Goal: Task Accomplishment & Management: Complete application form

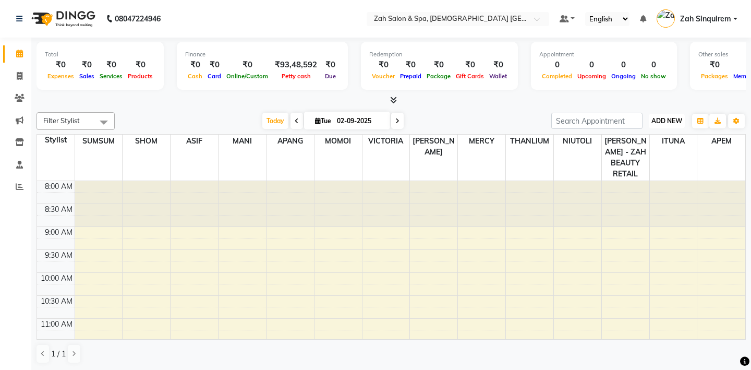
click at [662, 124] on span "ADD NEW" at bounding box center [666, 121] width 31 height 8
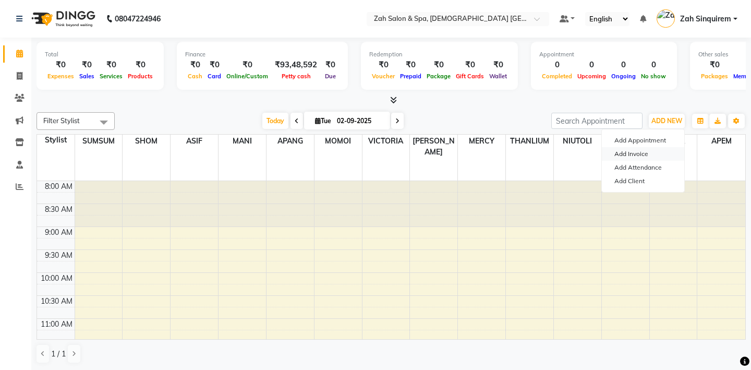
click at [632, 152] on link "Add Invoice" at bounding box center [643, 154] width 82 height 14
select select "service"
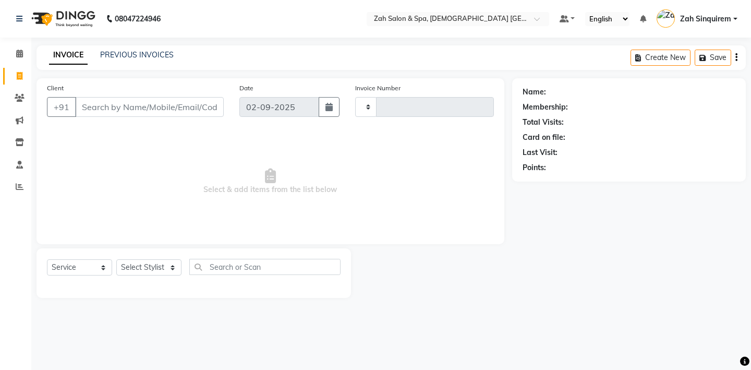
type input "0897"
select select "5613"
type input "9900810000"
click at [201, 107] on span "Add Client" at bounding box center [196, 107] width 41 height 10
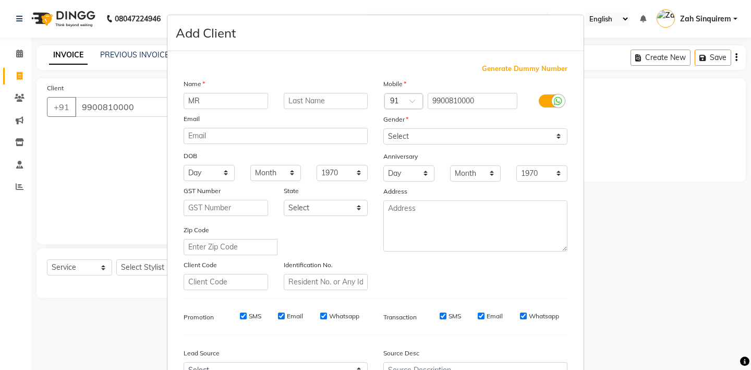
type input "MR"
click at [304, 103] on input "text" at bounding box center [326, 101] width 84 height 16
type input "YOGESH"
click at [409, 132] on select "Select [DEMOGRAPHIC_DATA] [DEMOGRAPHIC_DATA] Other Prefer Not To Say" at bounding box center [475, 136] width 184 height 16
select select "[DEMOGRAPHIC_DATA]"
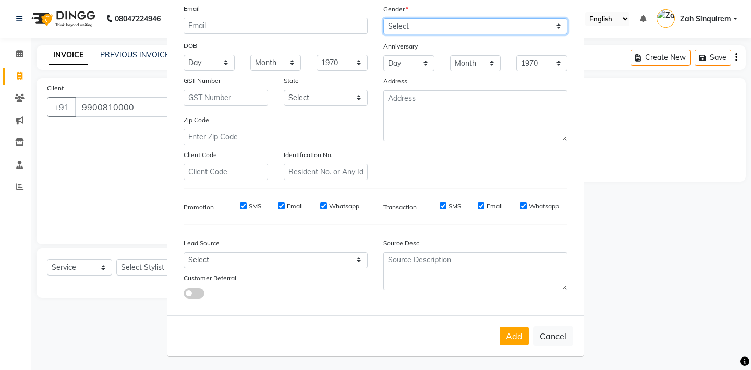
scroll to position [111, 0]
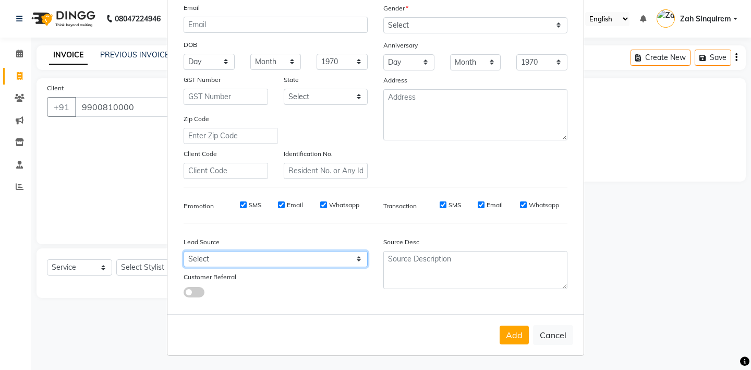
click at [293, 262] on select "Select Walk-in Referral Internet Friend Word of Mouth Advertisement Facebook Ju…" at bounding box center [276, 259] width 184 height 16
select select "36148"
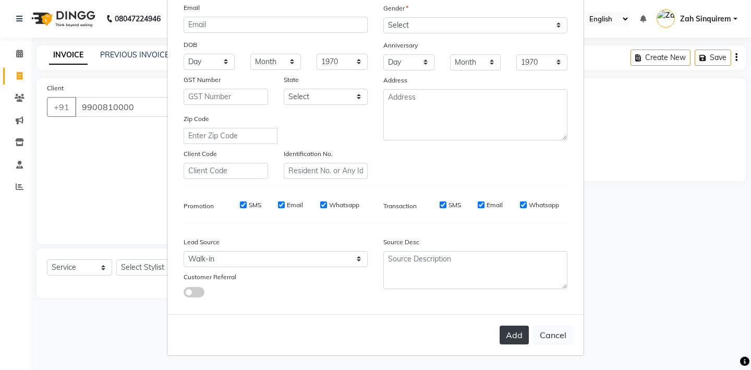
click at [508, 335] on button "Add" at bounding box center [514, 334] width 29 height 19
type input "99******00"
select select
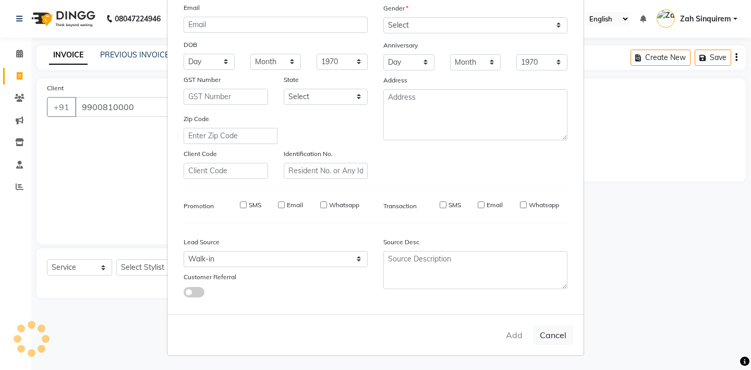
select select
checkbox input "false"
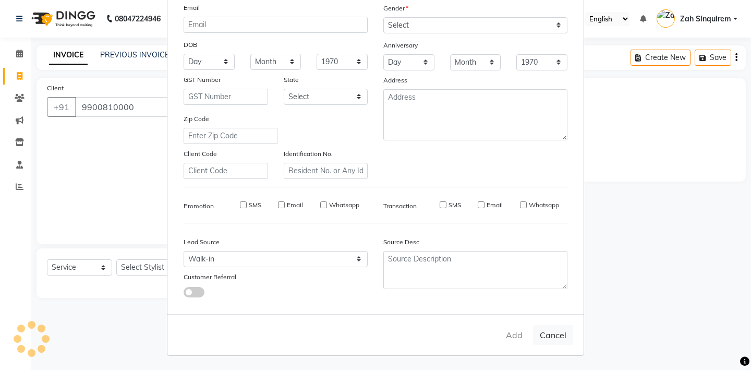
checkbox input "false"
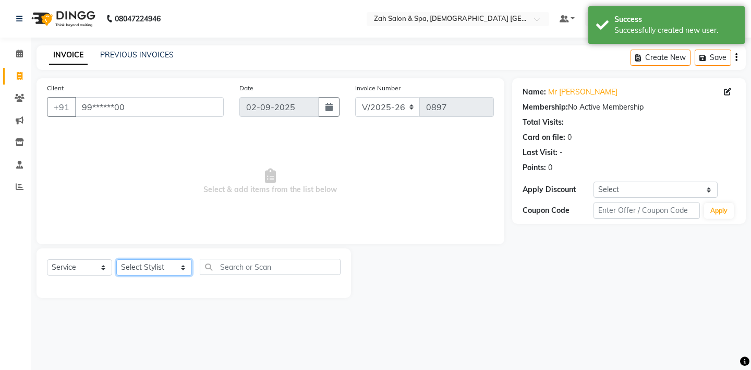
click at [157, 271] on select "Select Stylist [PERSON_NAME] - ZAH BEAUTY RETAIL APANG APEM ASIF ITUNA MANI MER…" at bounding box center [154, 267] width 76 height 16
select select "38267"
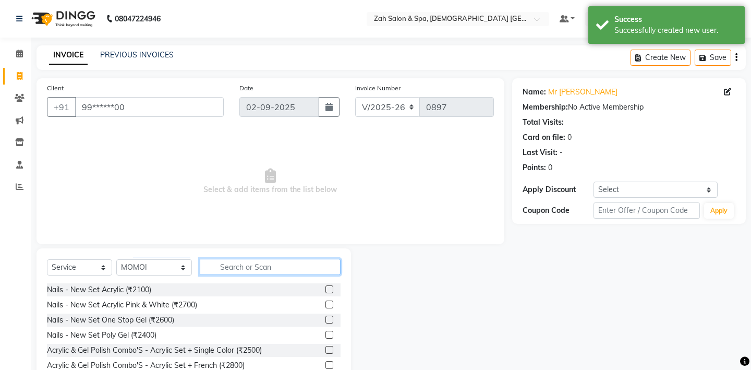
click at [227, 267] on input "text" at bounding box center [270, 267] width 141 height 16
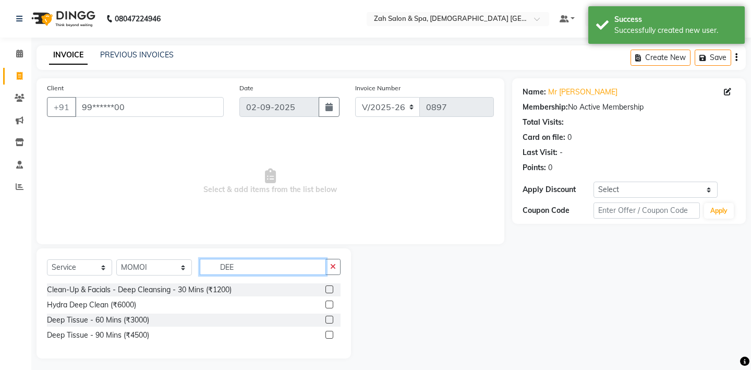
type input "DEE"
click at [330, 316] on label at bounding box center [329, 320] width 8 height 8
click at [330, 317] on input "checkbox" at bounding box center [328, 320] width 7 height 7
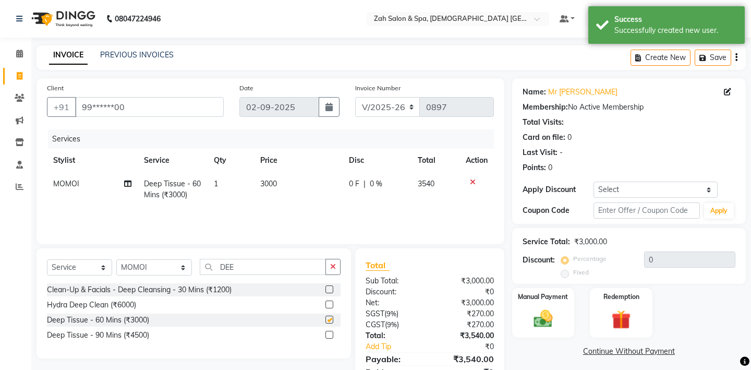
checkbox input "false"
click at [158, 270] on select "Select Stylist [PERSON_NAME] - ZAH BEAUTY RETAIL APANG APEM ASIF ITUNA MANI MER…" at bounding box center [154, 267] width 76 height 16
select select "38262"
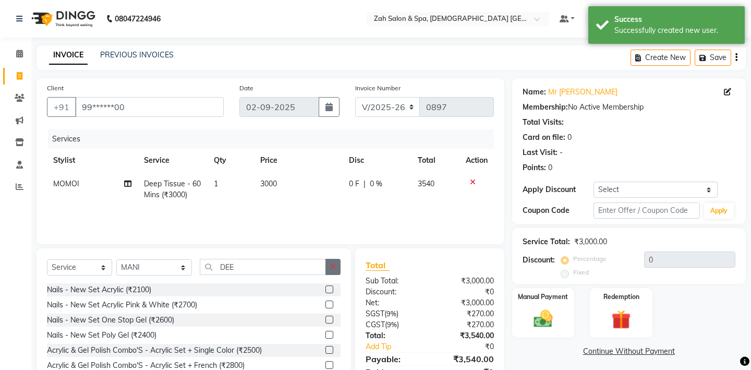
click at [336, 266] on button "button" at bounding box center [332, 267] width 15 height 16
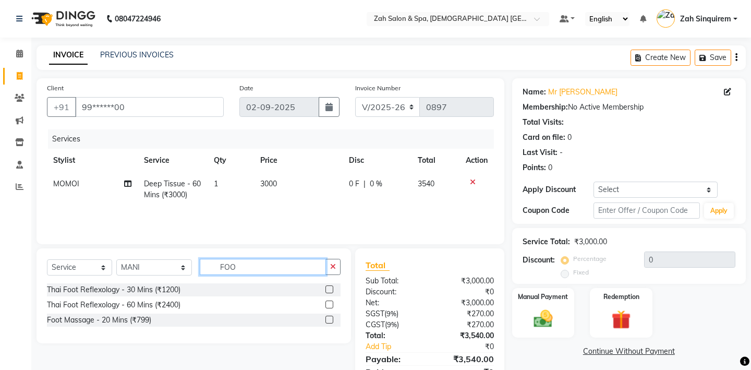
type input "FOO"
click at [327, 319] on label at bounding box center [329, 320] width 8 height 8
click at [327, 319] on input "checkbox" at bounding box center [328, 320] width 7 height 7
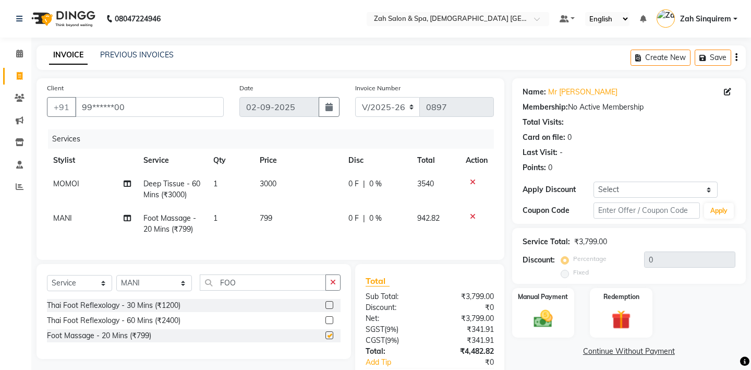
checkbox input "false"
click at [329, 303] on label at bounding box center [329, 305] width 8 height 8
click at [329, 303] on input "checkbox" at bounding box center [328, 305] width 7 height 7
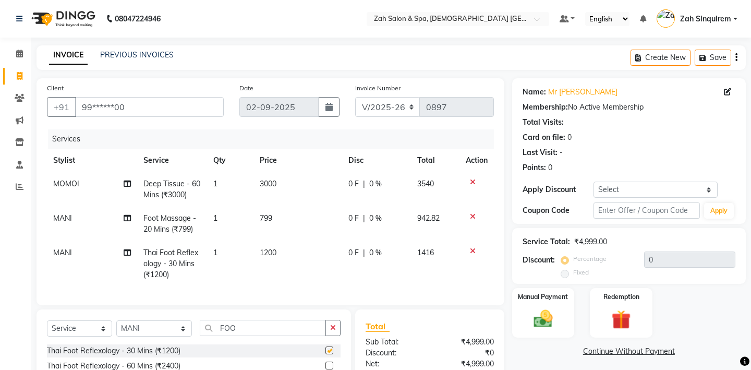
checkbox input "false"
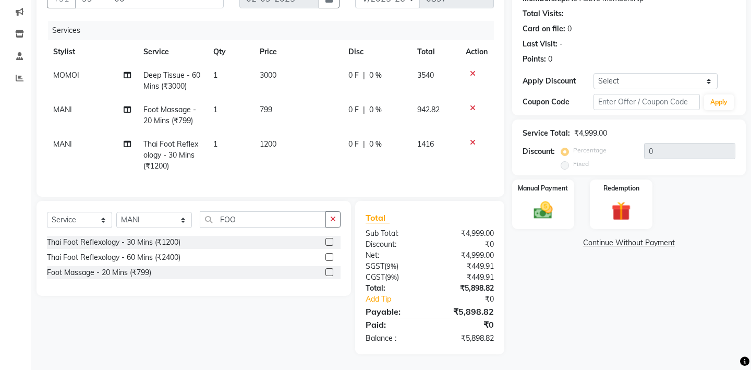
click at [470, 142] on icon at bounding box center [473, 142] width 6 height 7
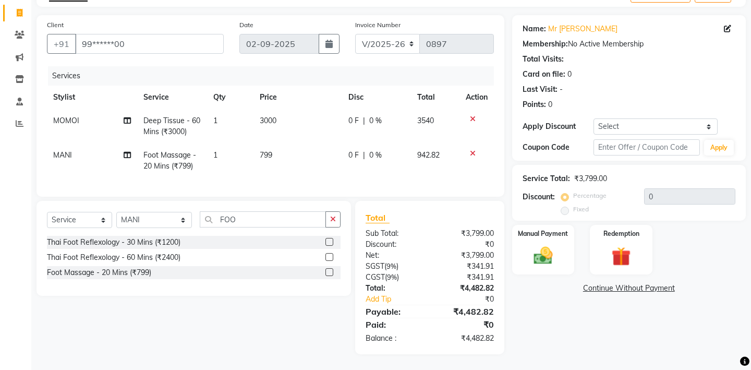
click at [329, 257] on label at bounding box center [329, 257] width 8 height 8
click at [329, 257] on input "checkbox" at bounding box center [328, 257] width 7 height 7
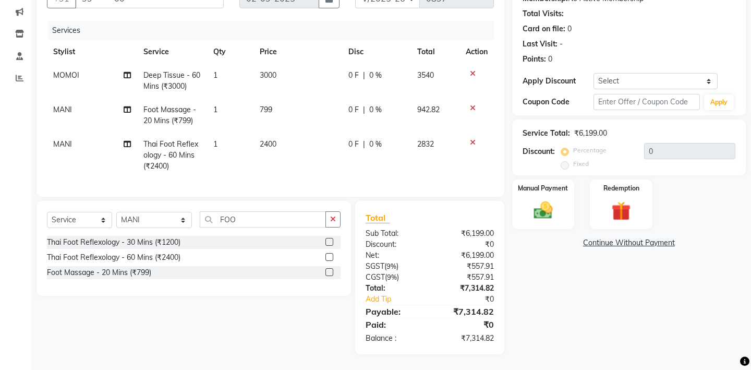
checkbox input "false"
click at [535, 206] on img at bounding box center [543, 210] width 32 height 23
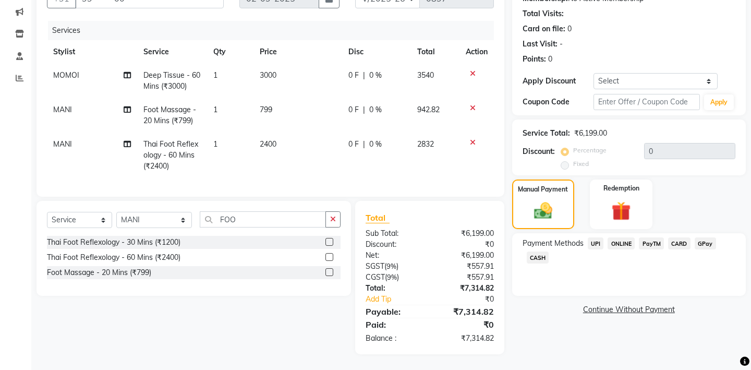
scroll to position [75, 0]
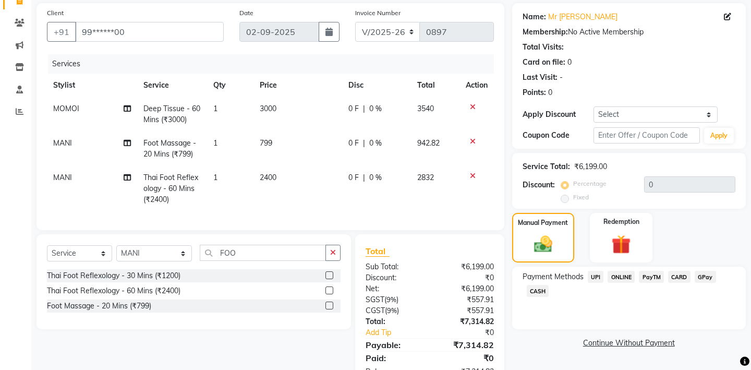
click at [470, 142] on icon at bounding box center [473, 141] width 6 height 7
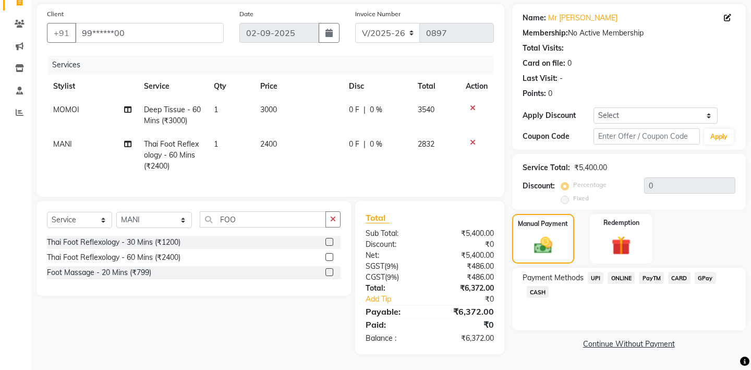
click at [329, 239] on label at bounding box center [329, 242] width 8 height 8
click at [329, 239] on input "checkbox" at bounding box center [328, 242] width 7 height 7
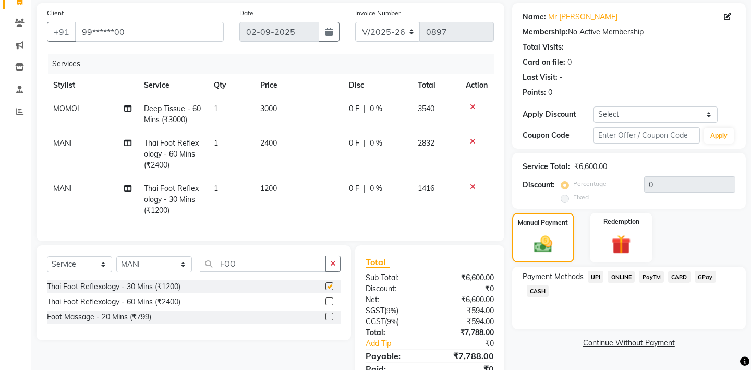
checkbox input "false"
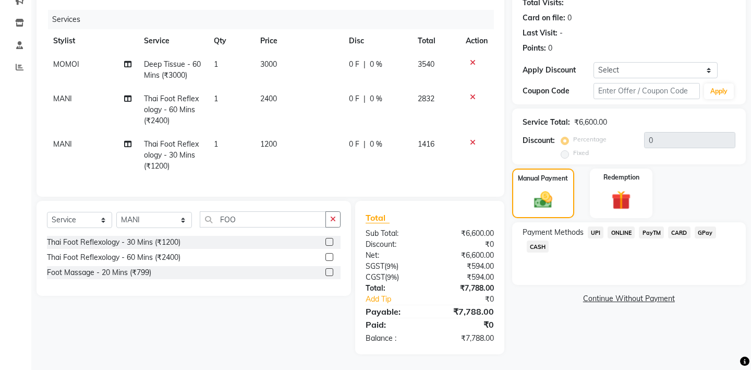
click at [600, 226] on span "UPI" at bounding box center [596, 232] width 16 height 12
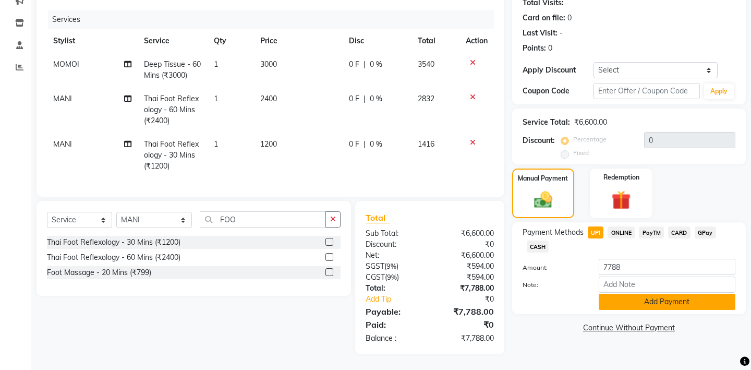
click at [612, 296] on button "Add Payment" at bounding box center [667, 302] width 137 height 16
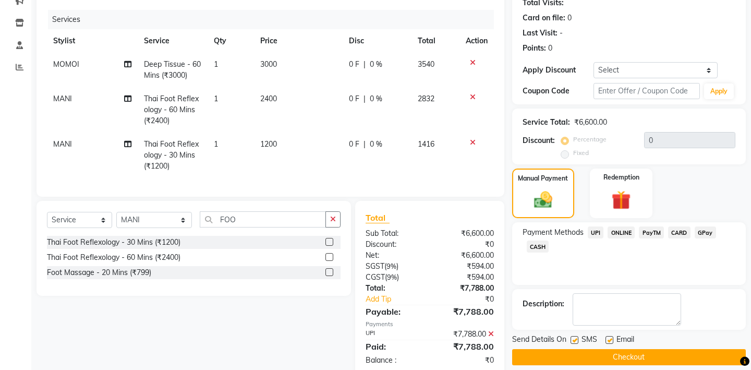
scroll to position [141, 0]
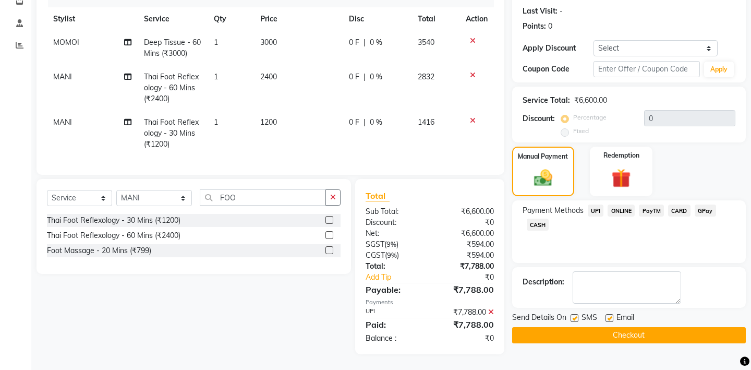
click at [580, 327] on button "Checkout" at bounding box center [629, 335] width 234 height 16
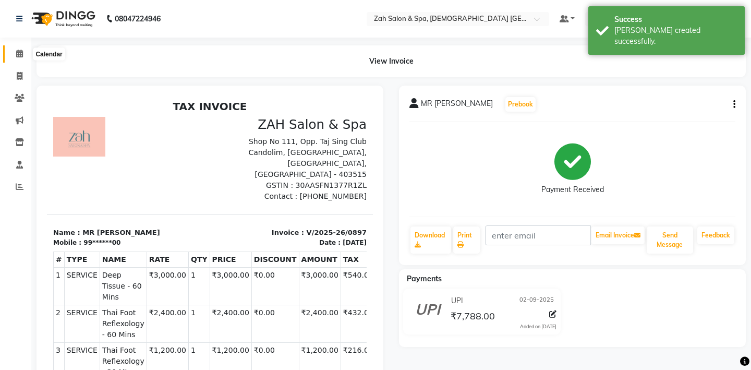
click at [21, 55] on icon at bounding box center [19, 54] width 7 height 8
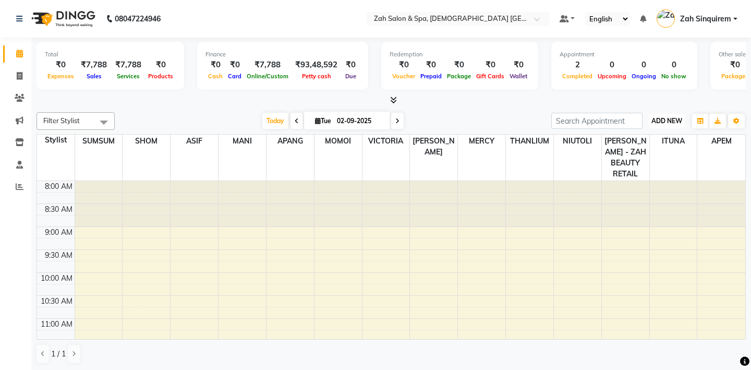
click at [657, 122] on span "ADD NEW" at bounding box center [666, 121] width 31 height 8
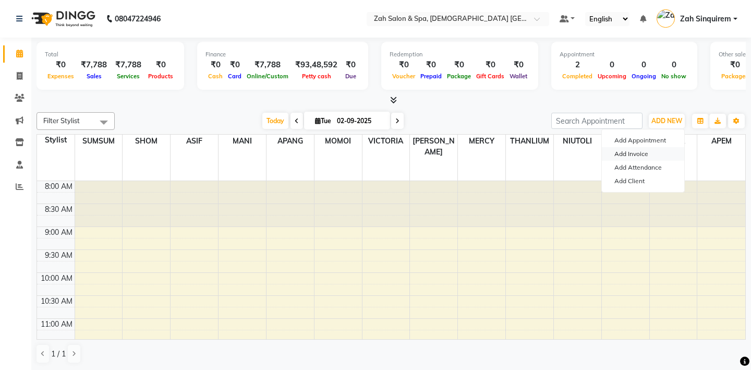
click at [626, 150] on link "Add Invoice" at bounding box center [643, 154] width 82 height 14
select select "service"
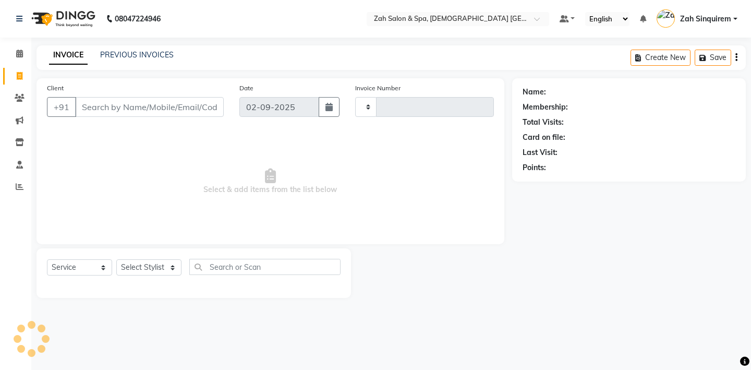
type input "0898"
select select "5613"
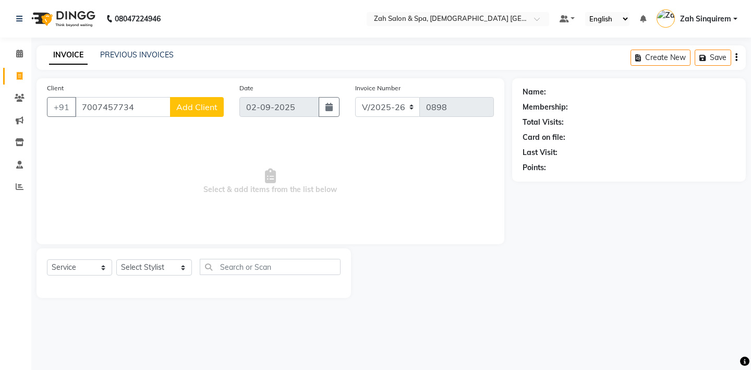
type input "7007457734"
click at [197, 109] on span "Add Client" at bounding box center [196, 107] width 41 height 10
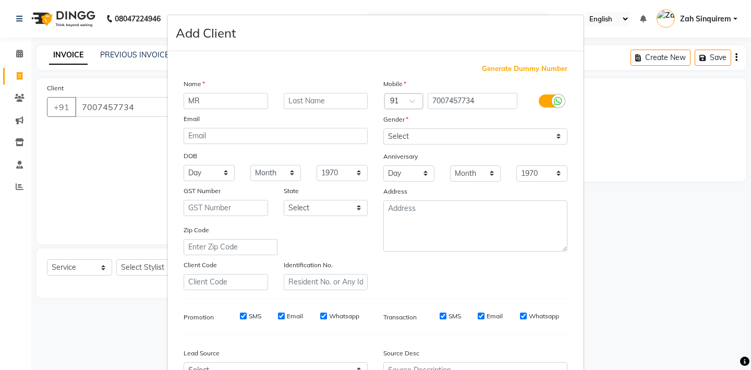
type input "MR"
click at [298, 99] on input "text" at bounding box center [326, 101] width 84 height 16
type input "RAJKUMAR"
click at [399, 132] on select "Select [DEMOGRAPHIC_DATA] [DEMOGRAPHIC_DATA] Other Prefer Not To Say" at bounding box center [475, 136] width 184 height 16
select select "[DEMOGRAPHIC_DATA]"
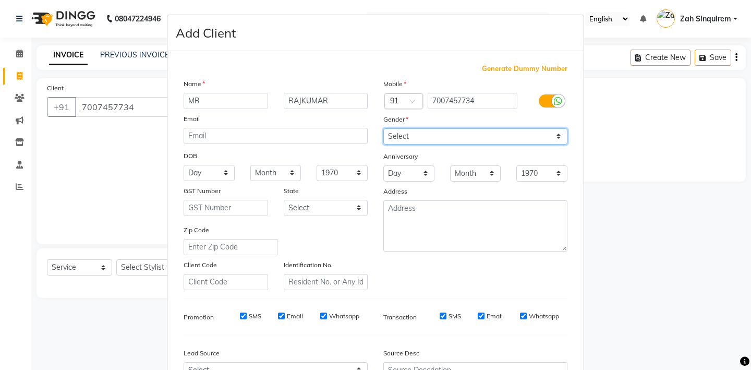
scroll to position [111, 0]
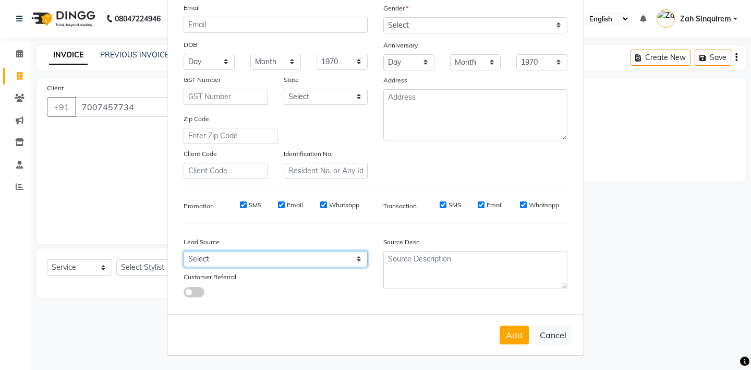
click at [288, 261] on select "Select Walk-in Referral Internet Friend Word of Mouth Advertisement Facebook Ju…" at bounding box center [276, 259] width 184 height 16
select select "36148"
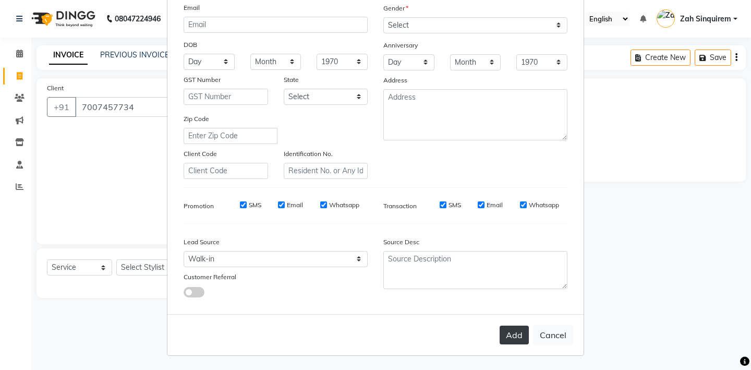
click at [513, 332] on button "Add" at bounding box center [514, 334] width 29 height 19
type input "70******34"
select select
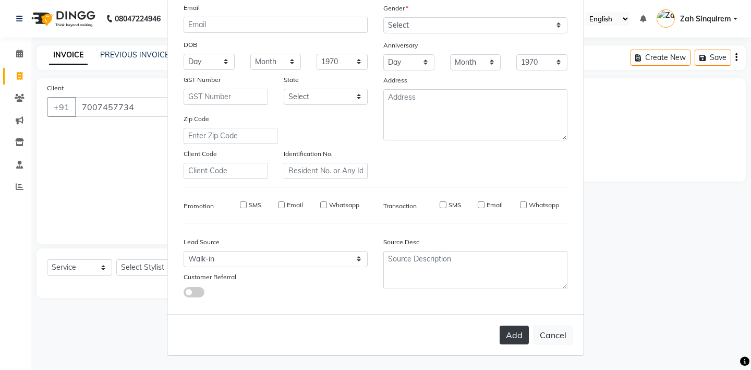
select select
checkbox input "false"
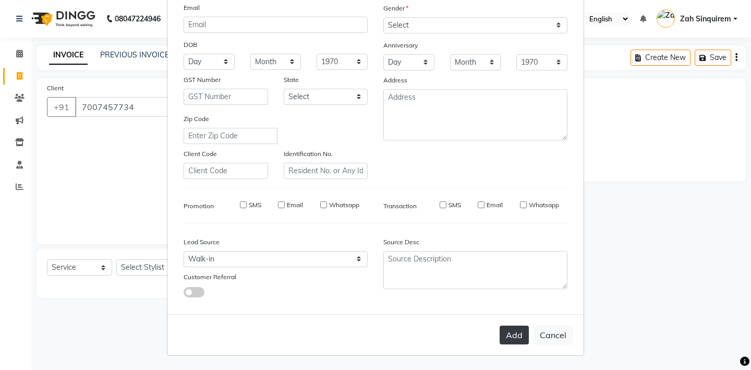
checkbox input "false"
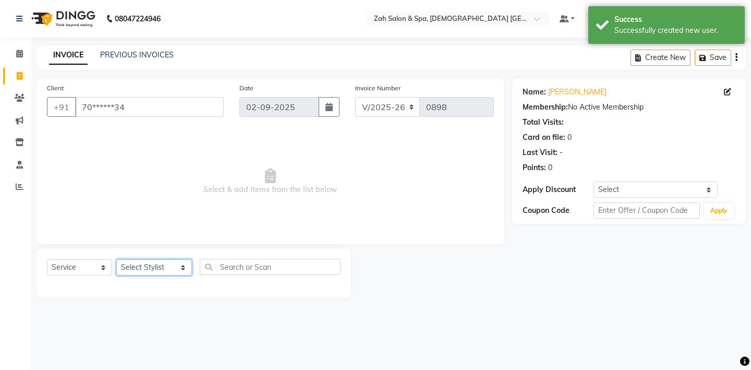
click at [155, 269] on select "Select Stylist [PERSON_NAME] - ZAH BEAUTY RETAIL APANG APEM ASIF ITUNA MANI MER…" at bounding box center [154, 267] width 76 height 16
select select "69643"
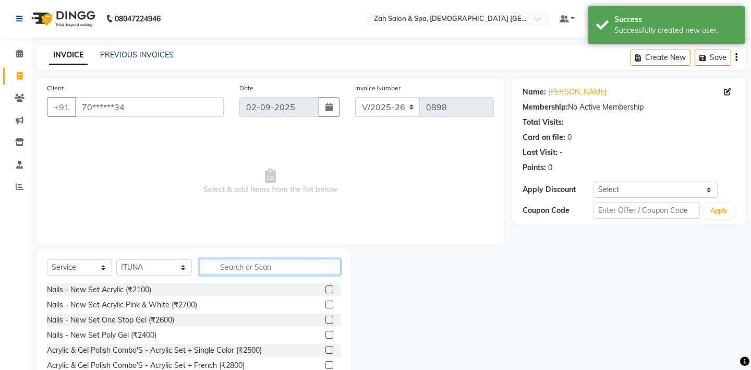
click at [239, 266] on input "text" at bounding box center [270, 267] width 141 height 16
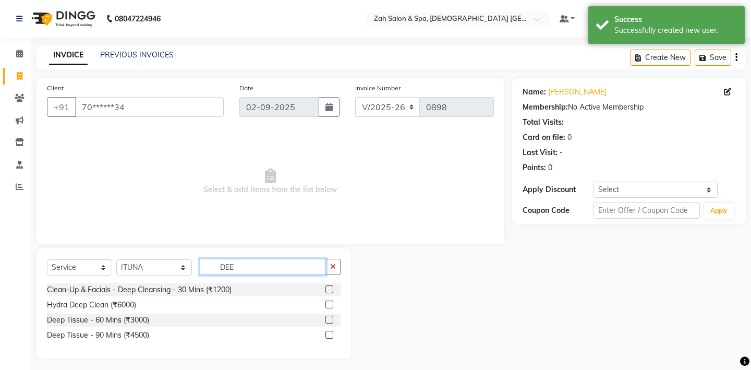
type input "DEE"
click at [330, 319] on label at bounding box center [329, 320] width 8 height 8
click at [330, 319] on input "checkbox" at bounding box center [328, 320] width 7 height 7
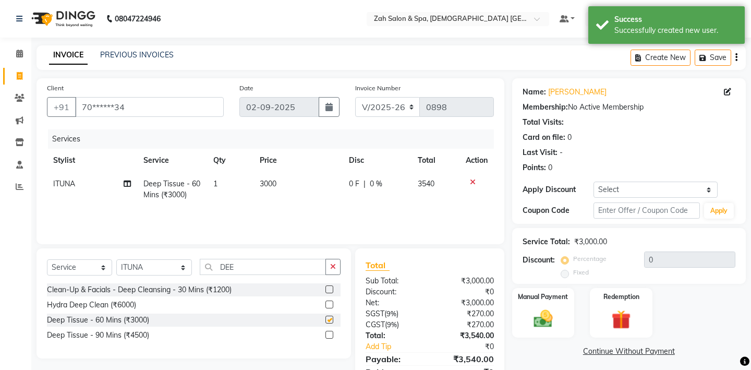
checkbox input "false"
click at [648, 188] on select "Select Coupon → Daily Discount Coupon → Am/bh/acct Coupon → Am/bh/acct Coupon →…" at bounding box center [656, 190] width 124 height 16
select select "4: Object"
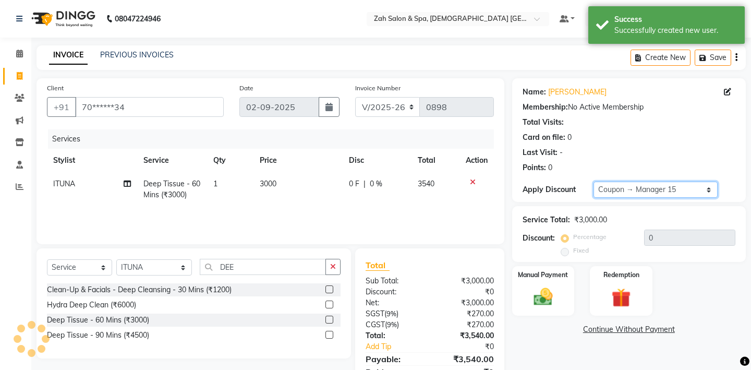
type input "15"
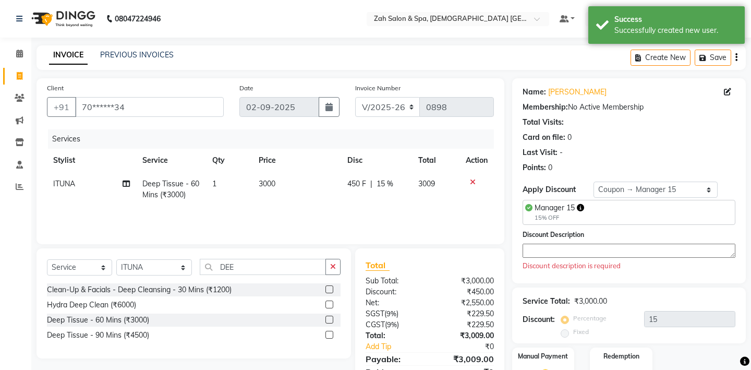
click at [540, 256] on textarea at bounding box center [629, 251] width 213 height 14
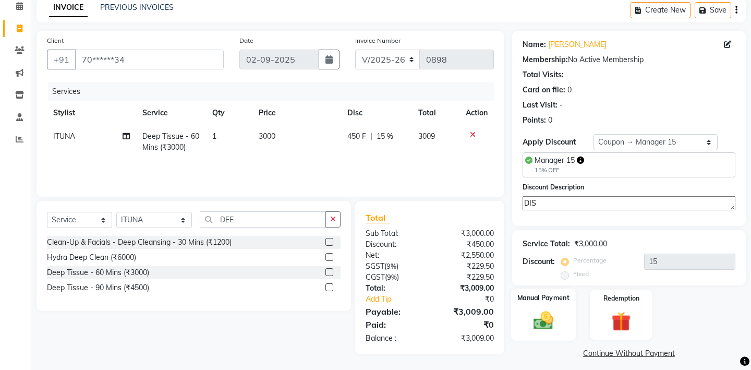
type textarea "DIS"
click at [552, 310] on img at bounding box center [543, 320] width 32 height 23
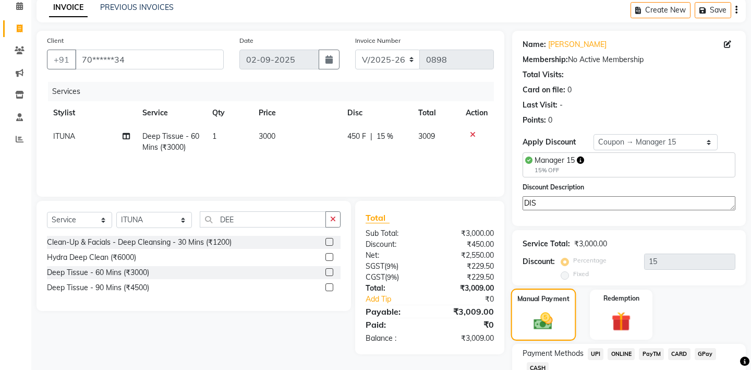
scroll to position [109, 0]
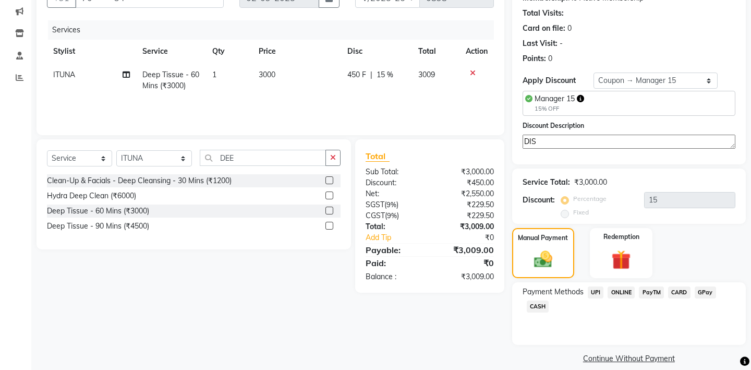
click at [598, 286] on span "UPI" at bounding box center [596, 292] width 16 height 12
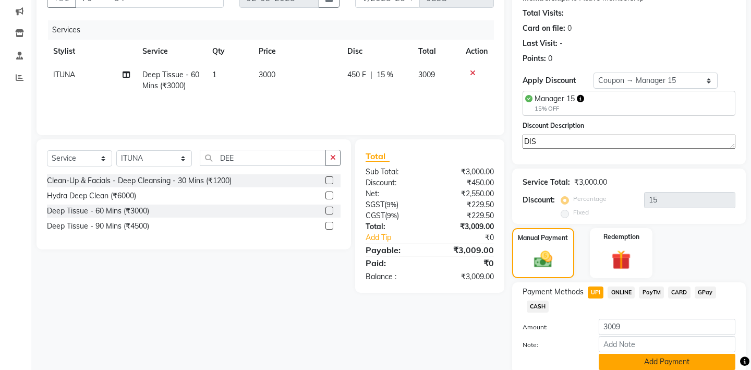
click at [613, 354] on button "Add Payment" at bounding box center [667, 362] width 137 height 16
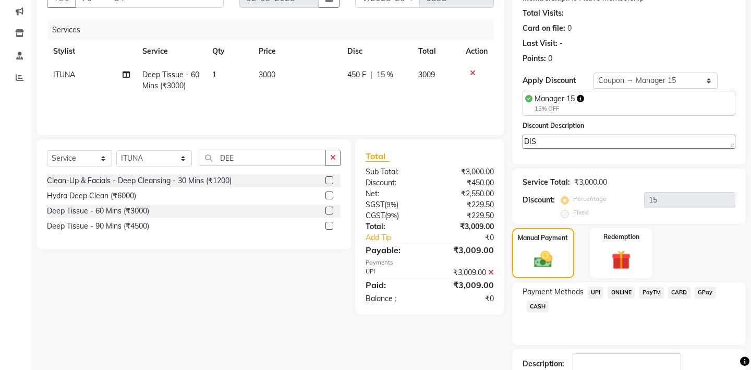
scroll to position [168, 0]
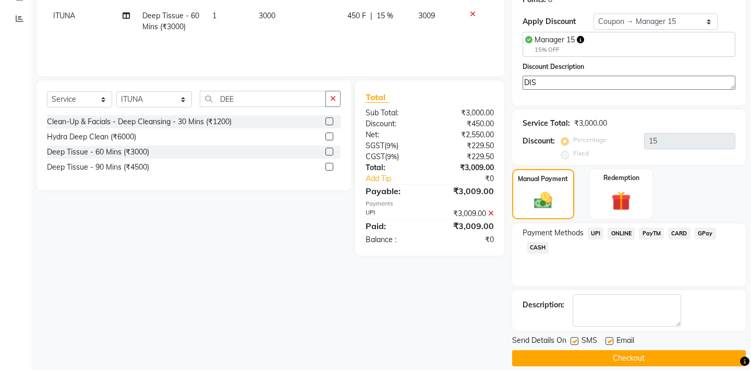
click at [561, 350] on button "Checkout" at bounding box center [629, 358] width 234 height 16
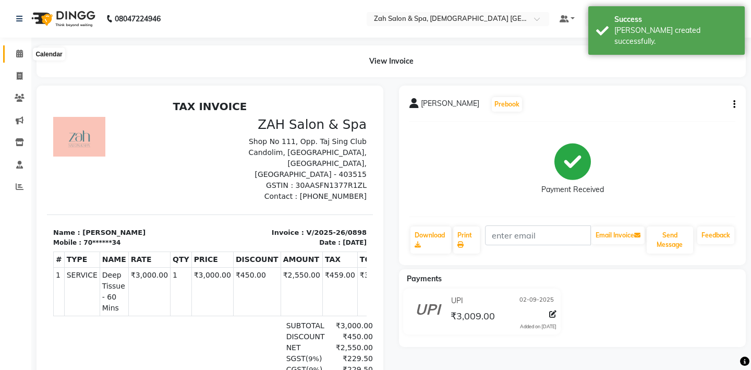
click at [14, 50] on span at bounding box center [19, 54] width 18 height 12
